Goal: Information Seeking & Learning: Check status

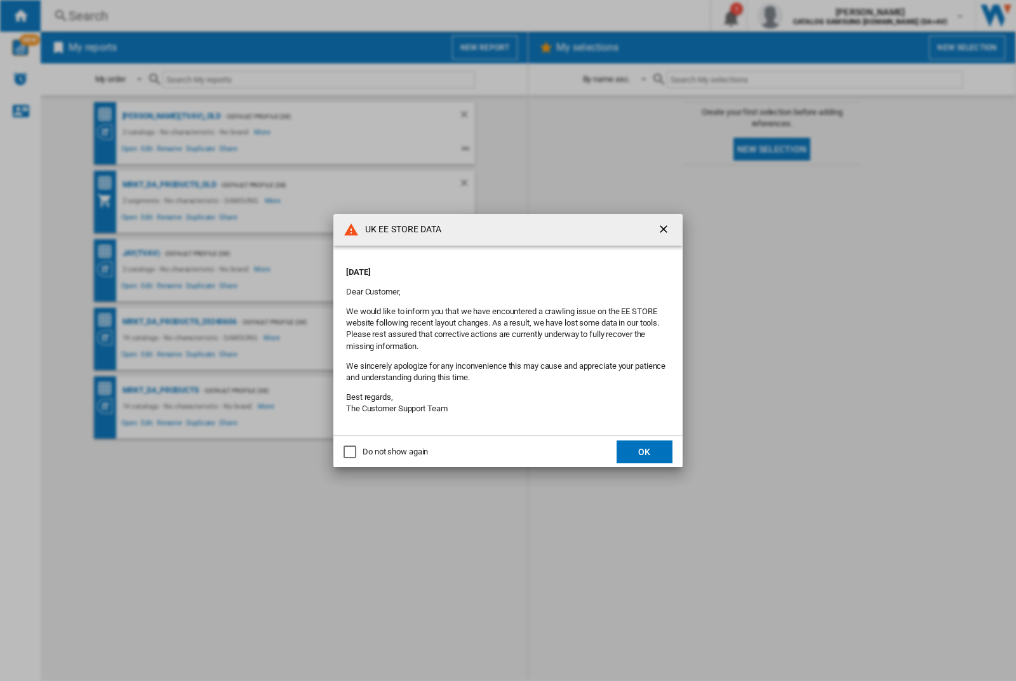
click at [644, 451] on button "OK" at bounding box center [644, 452] width 56 height 23
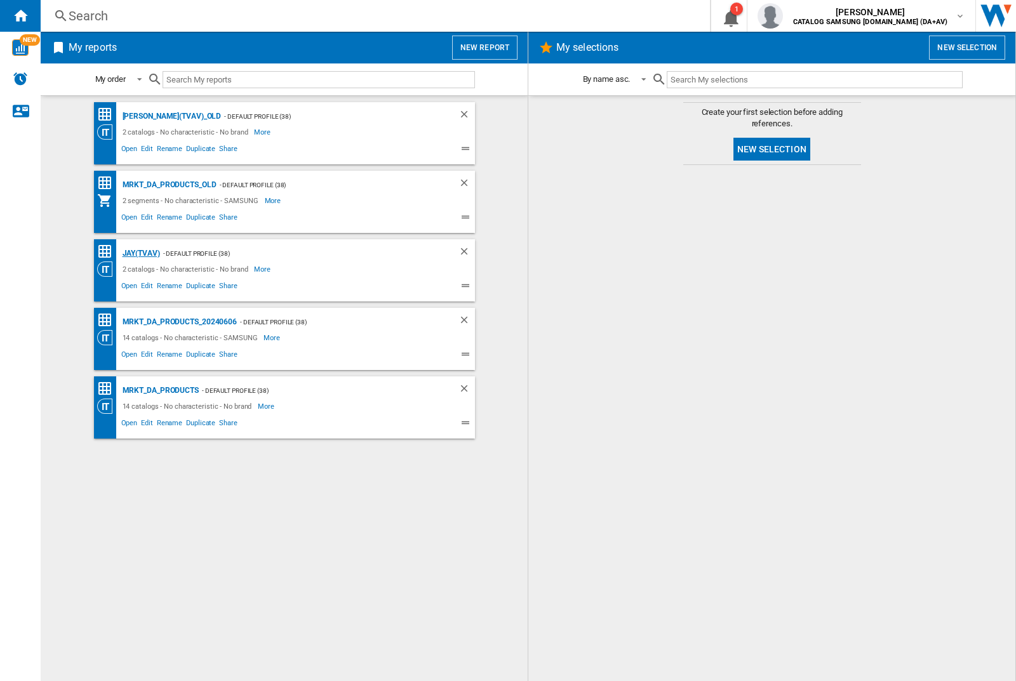
click at [141, 253] on div "JAY(TVAV)" at bounding box center [139, 254] width 41 height 16
